Goal: Find specific page/section

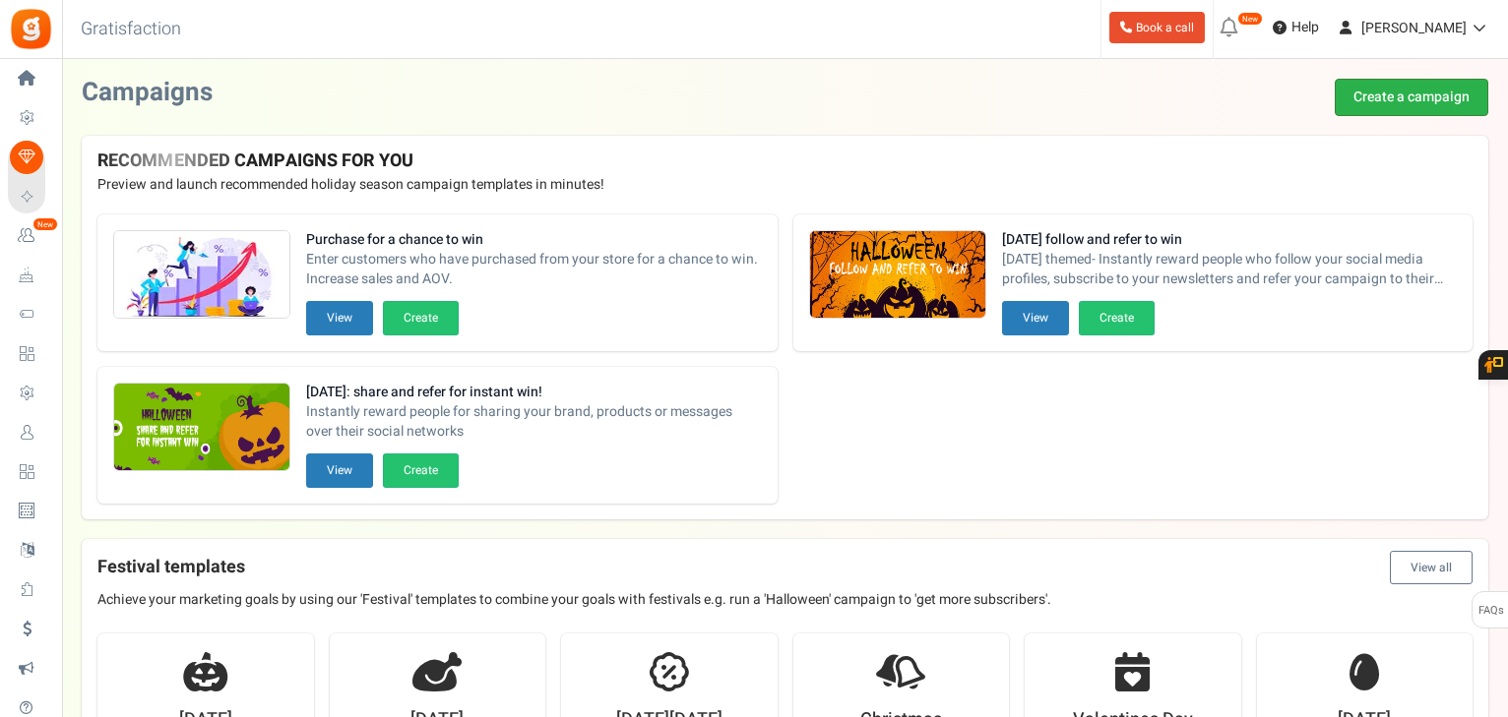
click at [1373, 91] on link "Create a campaign" at bounding box center [1411, 97] width 154 height 37
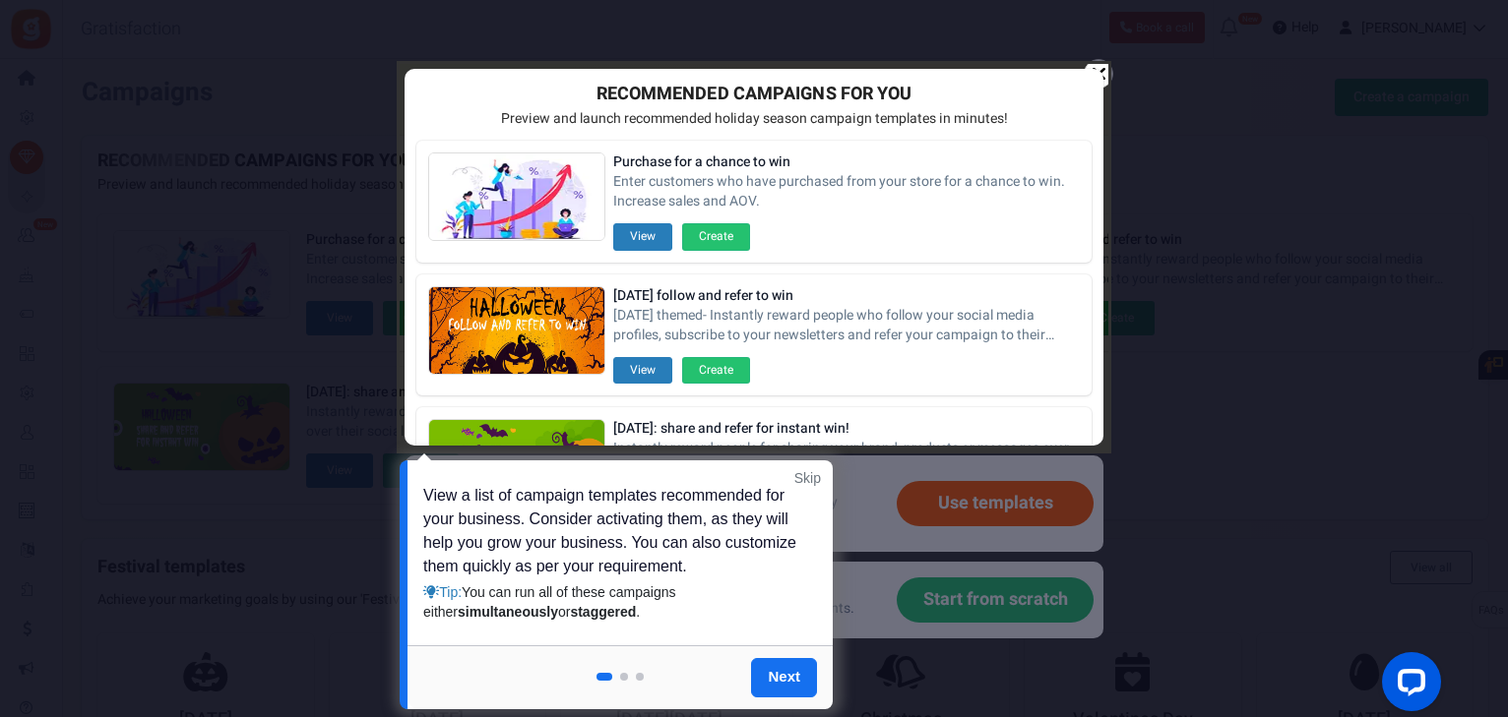
click at [1266, 51] on div at bounding box center [754, 358] width 1508 height 717
click at [1098, 67] on div at bounding box center [754, 257] width 709 height 387
click at [1105, 69] on div at bounding box center [754, 257] width 709 height 387
click at [1102, 67] on div at bounding box center [754, 257] width 709 height 387
click at [148, 72] on div at bounding box center [754, 358] width 1508 height 717
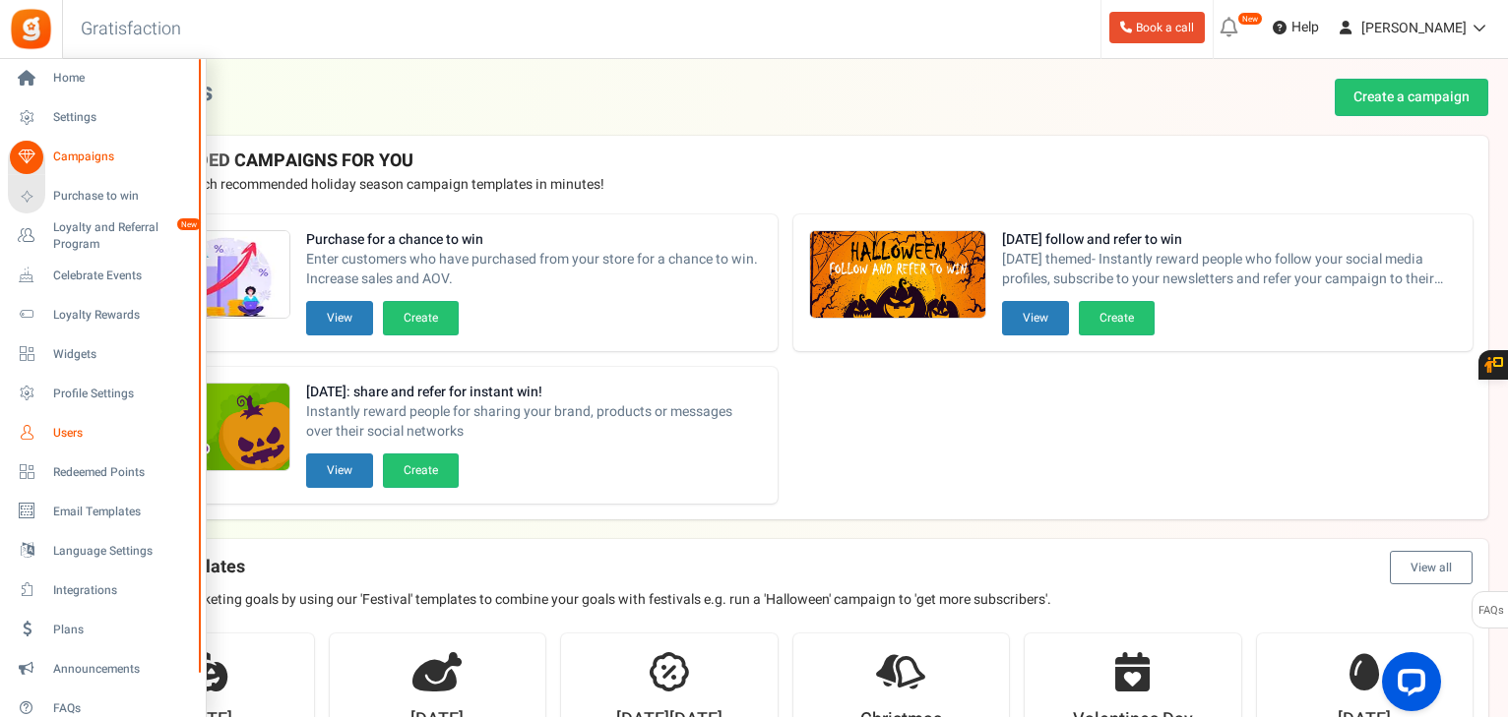
click at [62, 437] on span "Users" at bounding box center [122, 433] width 138 height 17
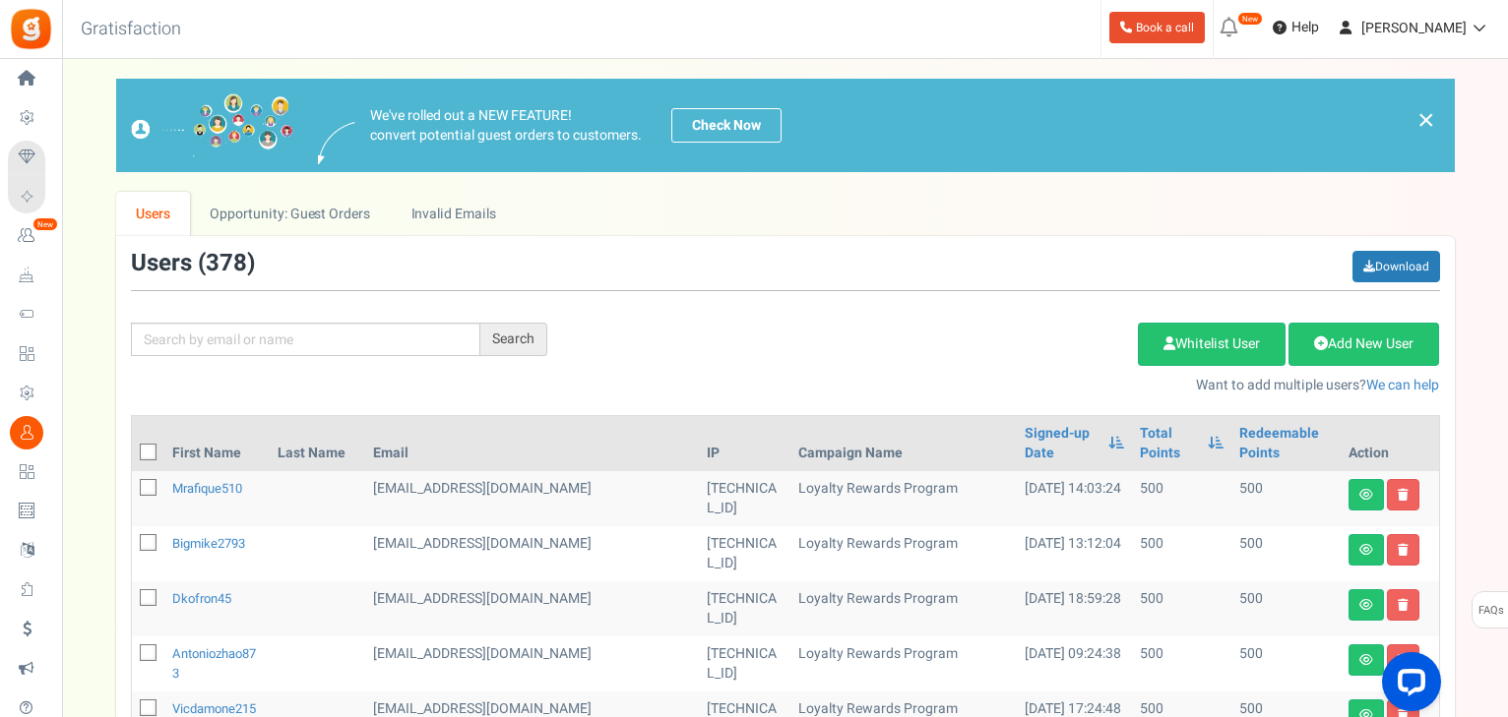
click at [282, 355] on div "Search Add Etsy Order Delete Selected Users Import Users Spam Protection Subtra…" at bounding box center [785, 323] width 1338 height 145
click at [283, 348] on input "text" at bounding box center [305, 339] width 349 height 33
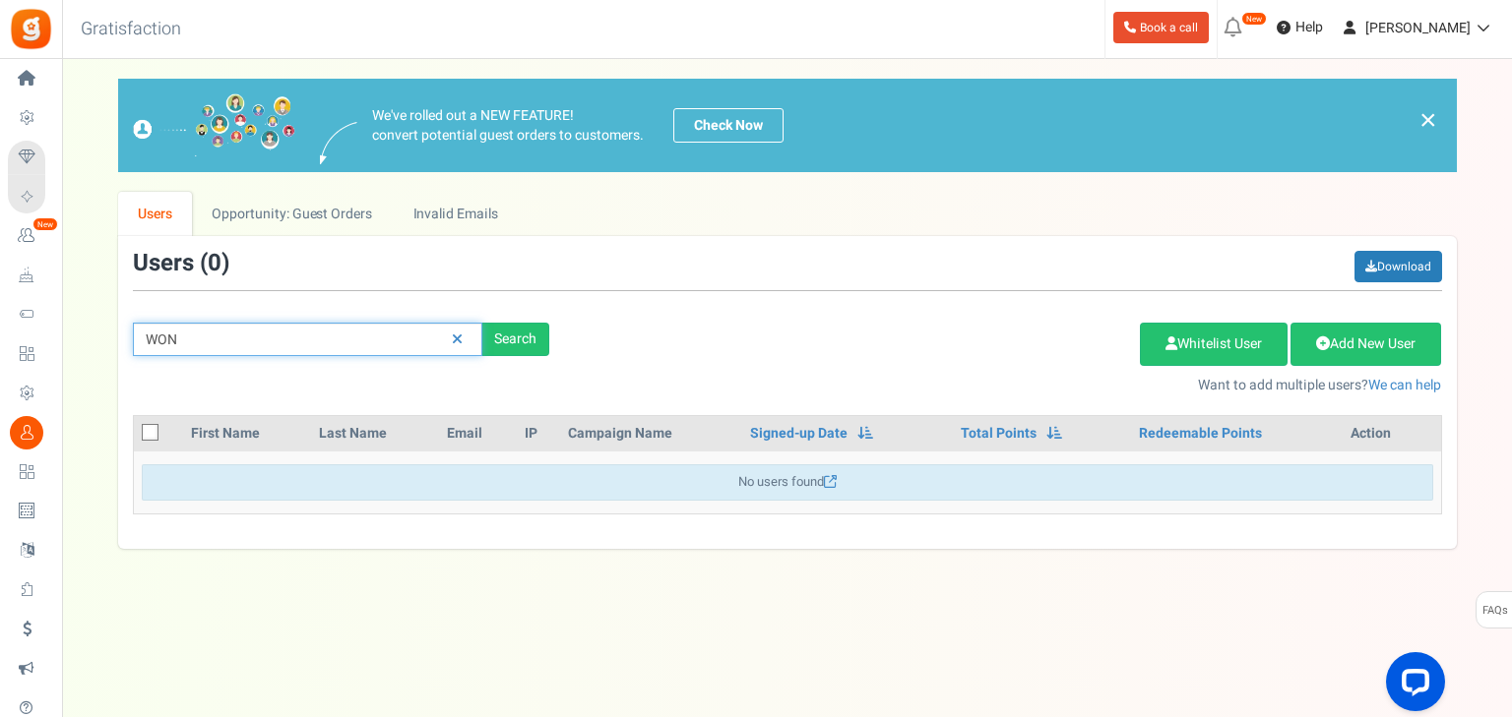
click at [360, 353] on input "WON" at bounding box center [307, 339] width 349 height 33
type input "WAN"
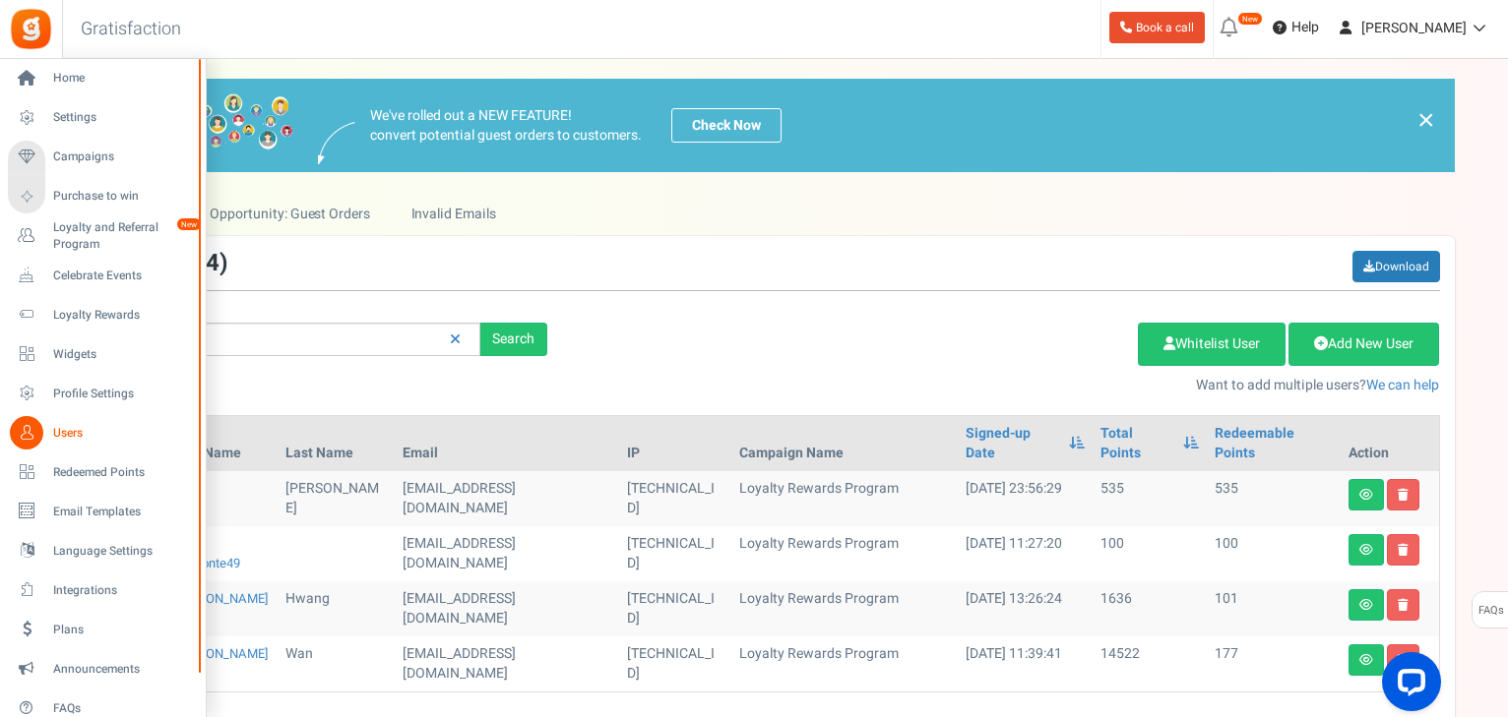
click at [58, 434] on span "Users" at bounding box center [122, 433] width 138 height 17
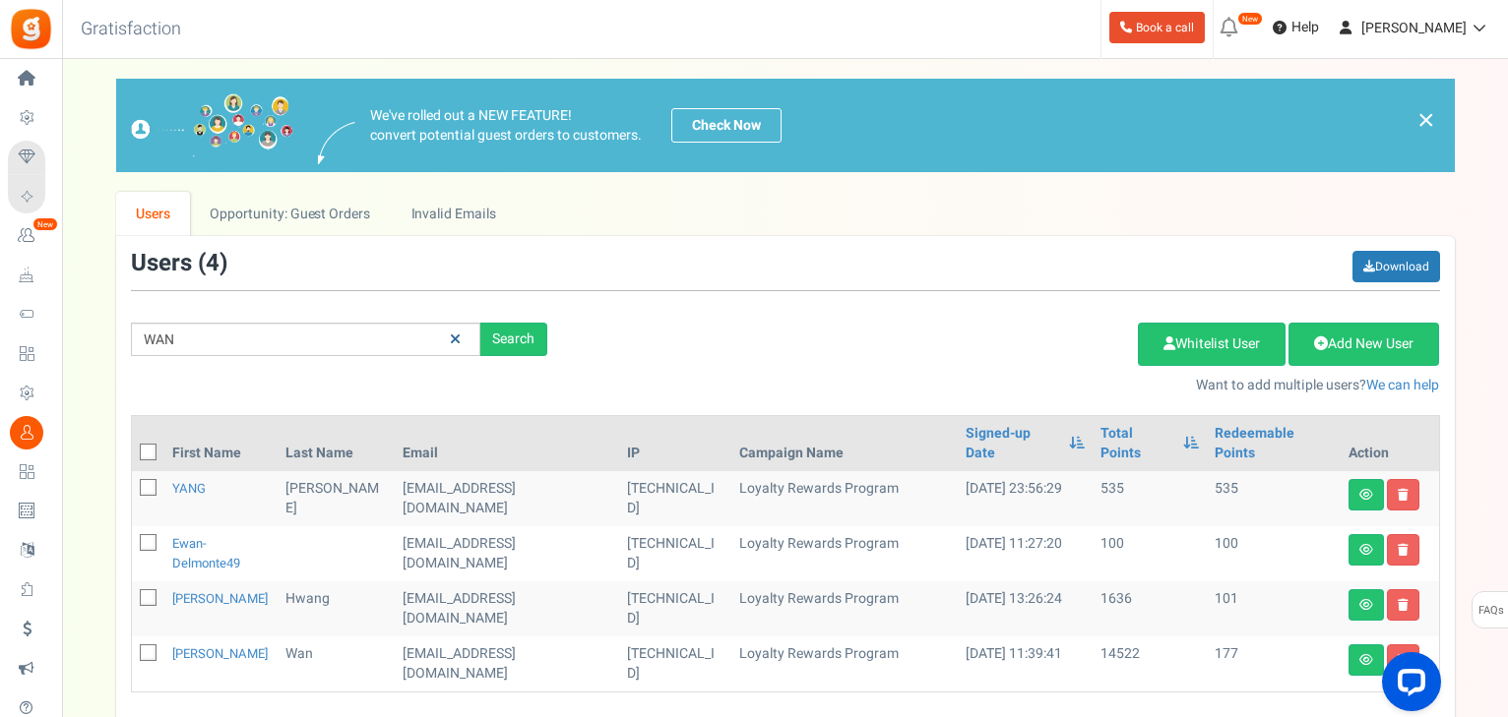
click at [453, 338] on icon at bounding box center [455, 340] width 11 height 14
